Goal: Register for event/course

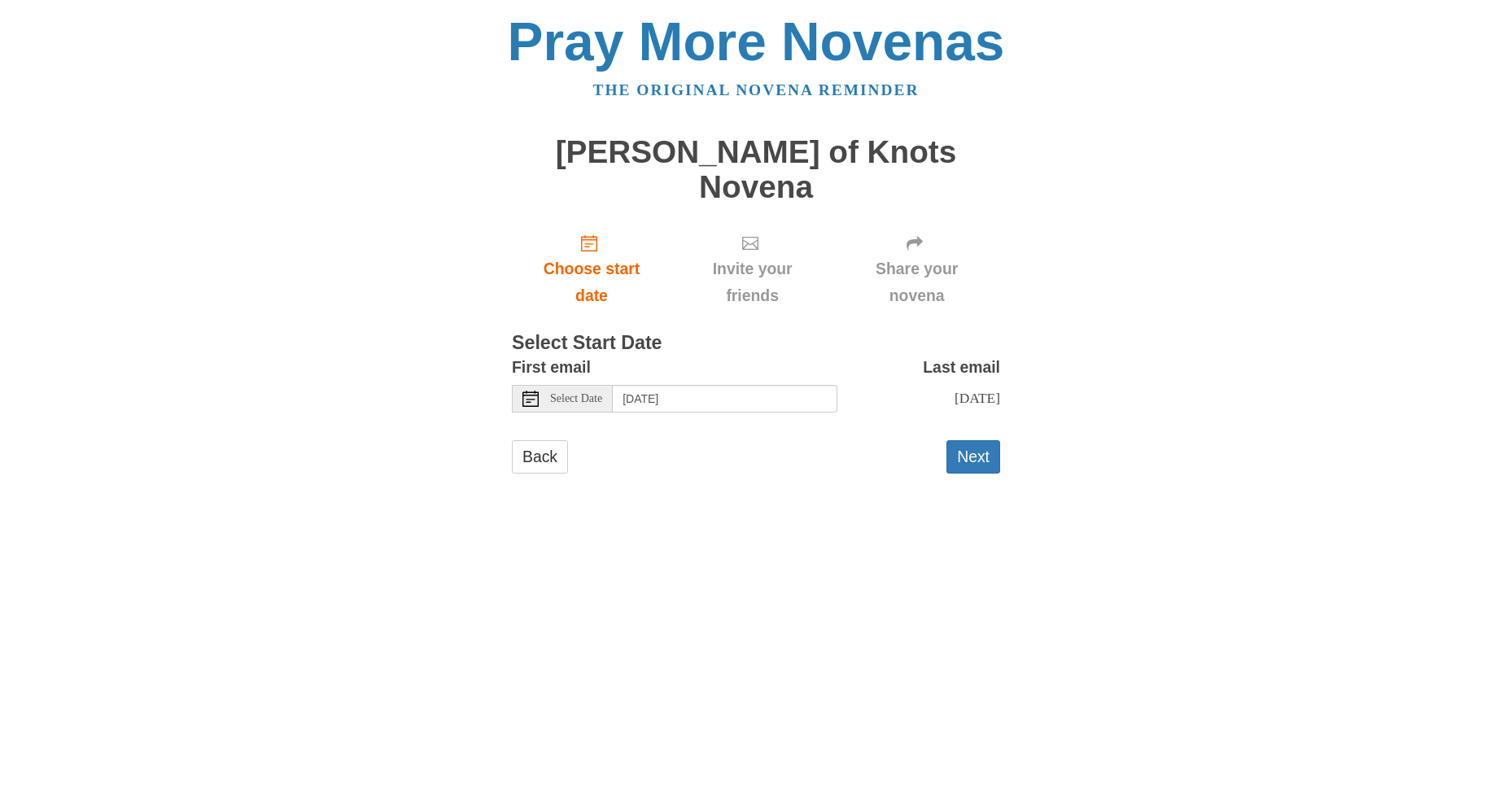
click at [580, 393] on span "Select Date" at bounding box center [576, 399] width 52 height 12
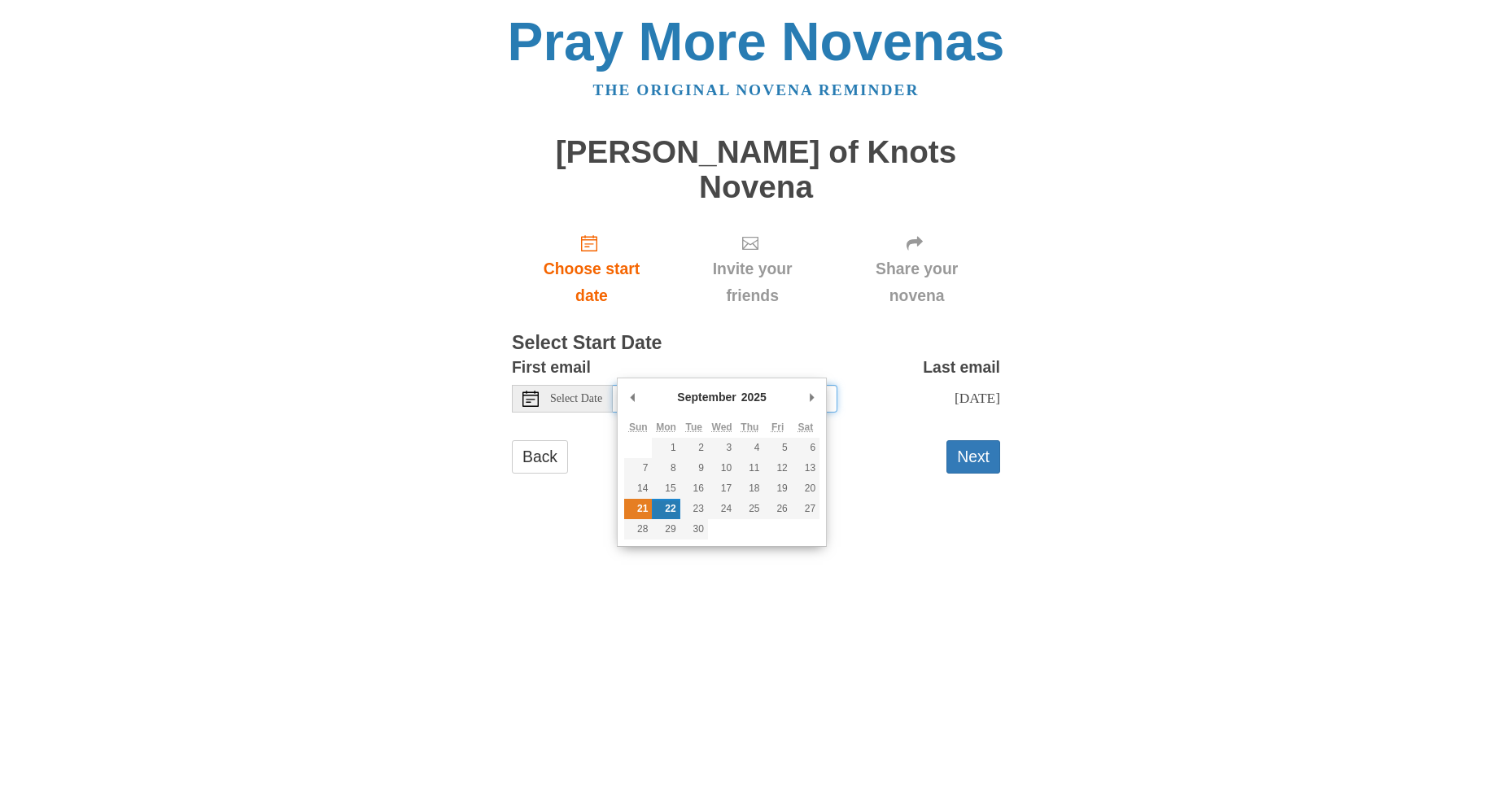
type input "Sunday, September 21st"
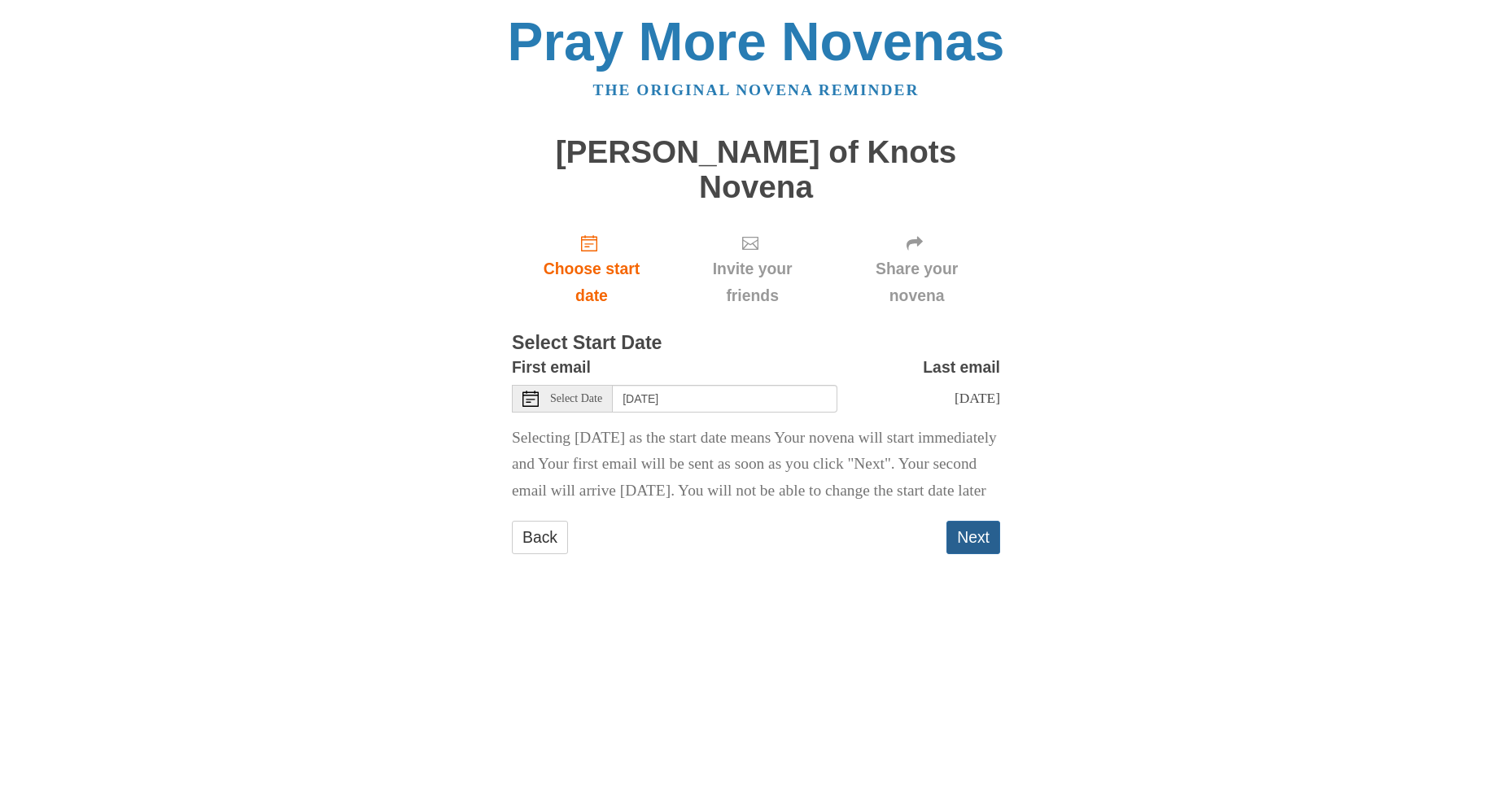
click at [977, 528] on button "Next" at bounding box center [973, 537] width 53 height 33
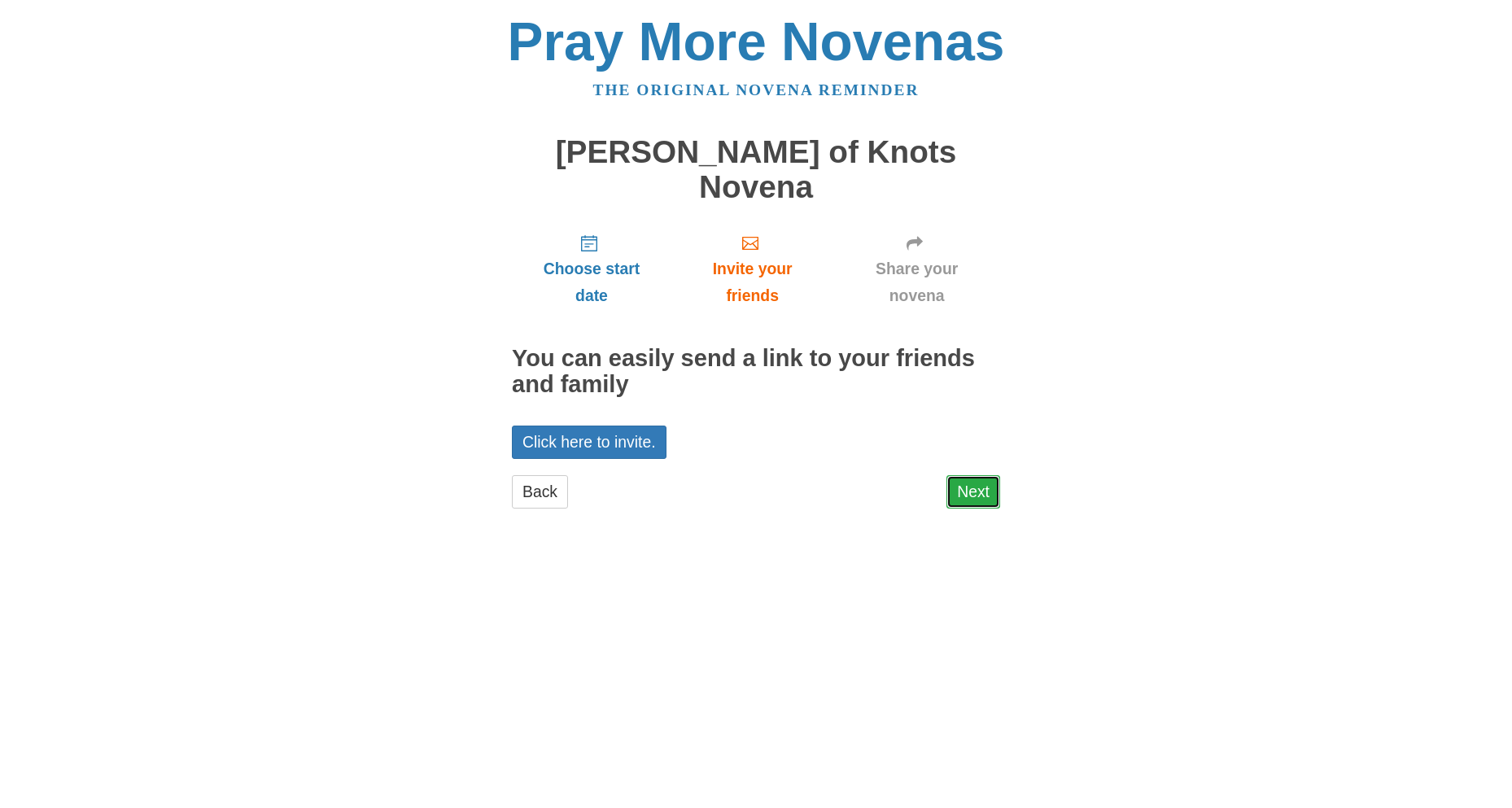
click at [979, 475] on link "Next" at bounding box center [973, 491] width 53 height 33
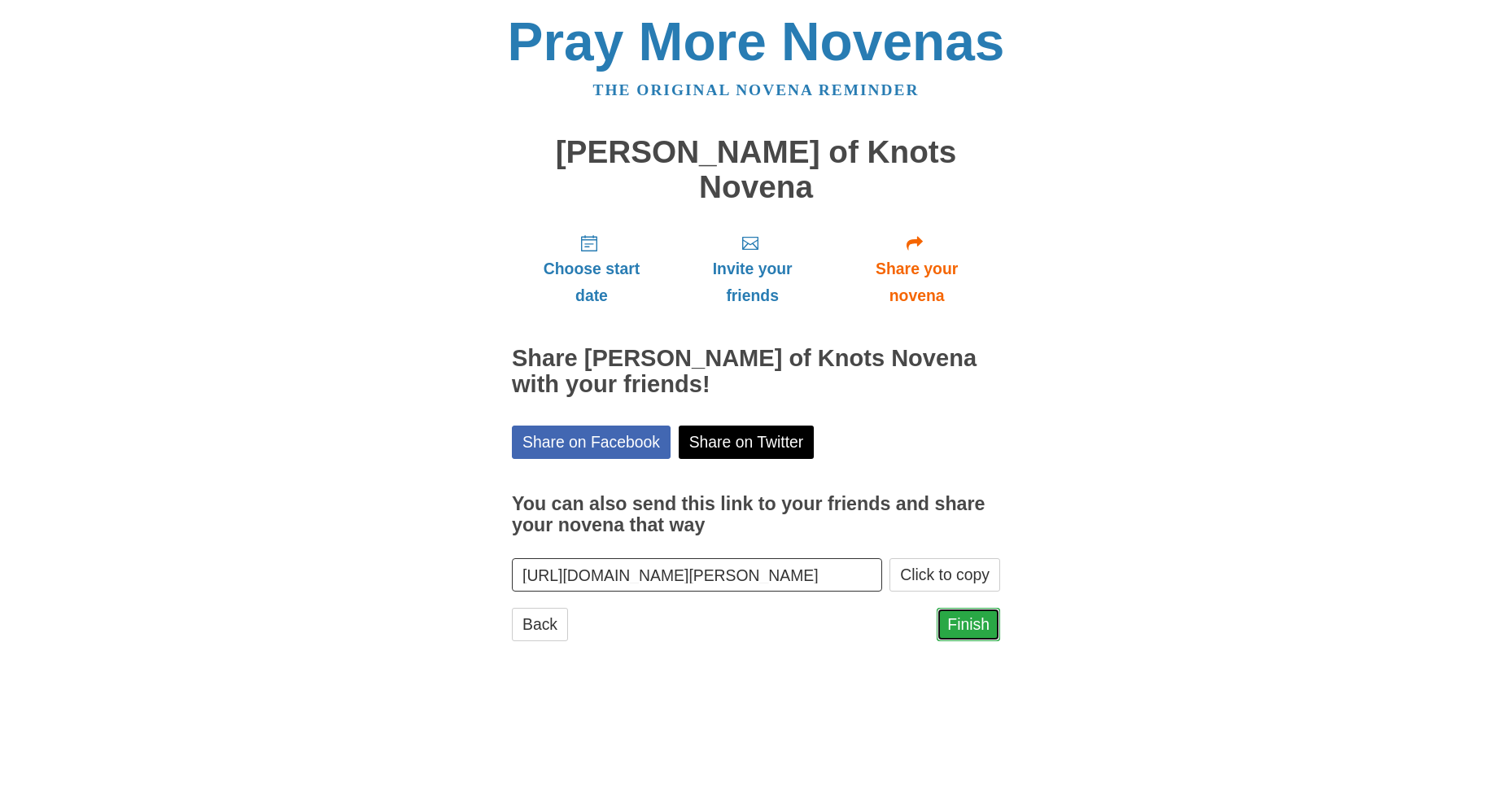
click at [968, 608] on link "Finish" at bounding box center [967, 624] width 63 height 33
